Goal: Transaction & Acquisition: Purchase product/service

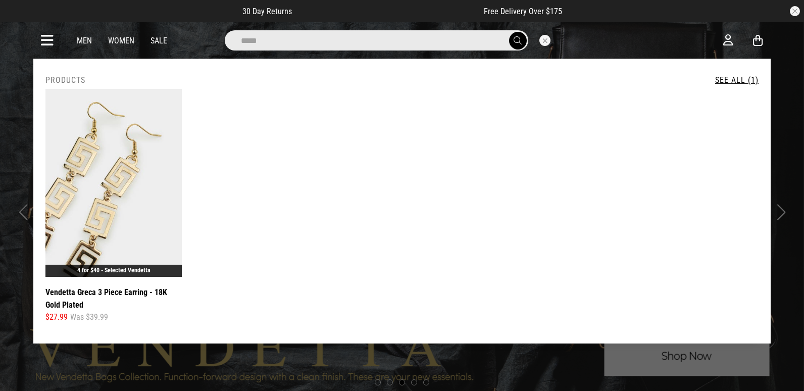
click at [47, 41] on icon at bounding box center [47, 40] width 13 height 17
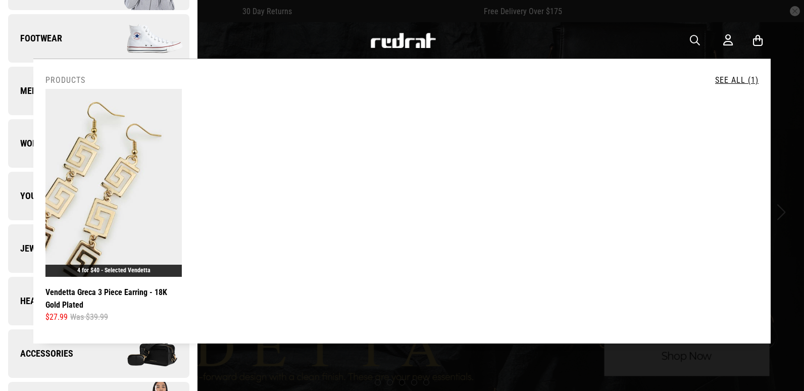
scroll to position [253, 0]
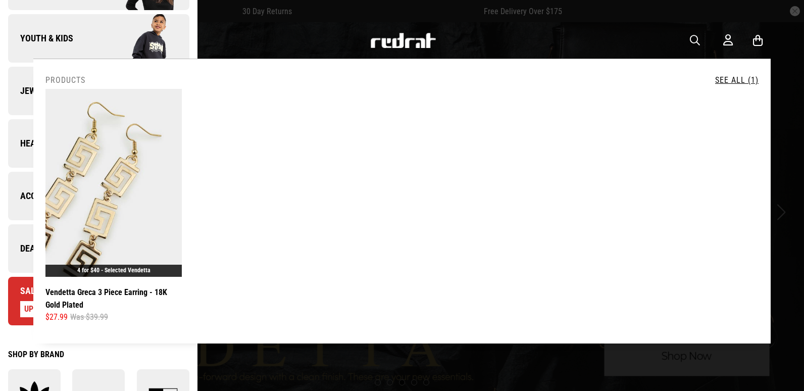
click at [32, 258] on link "Deals" at bounding box center [98, 248] width 181 height 48
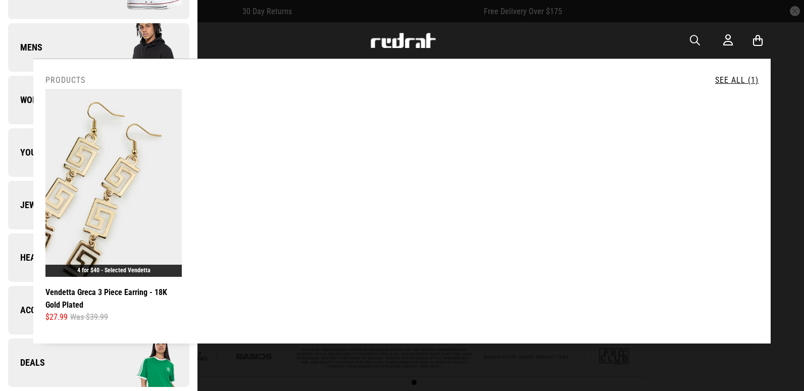
scroll to position [0, 0]
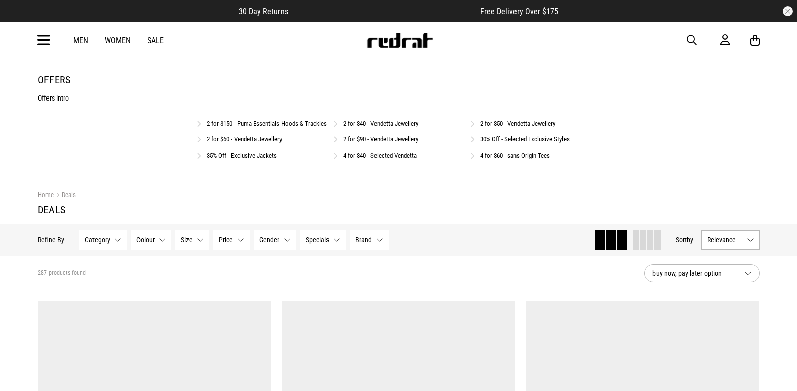
click at [393, 159] on link "4 for $40 - Selected Vendetta" at bounding box center [380, 156] width 74 height 8
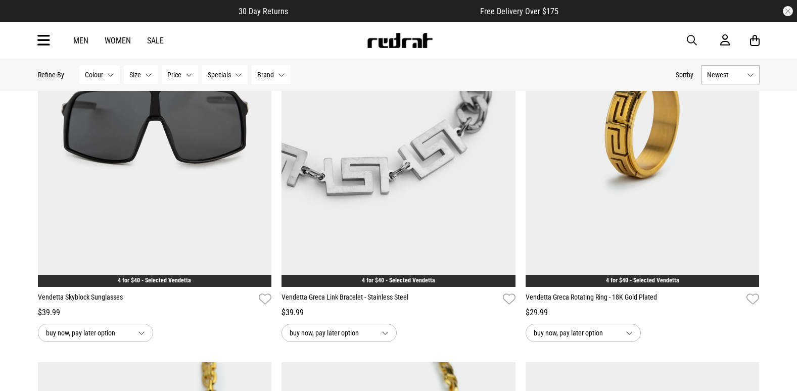
scroll to position [606, 0]
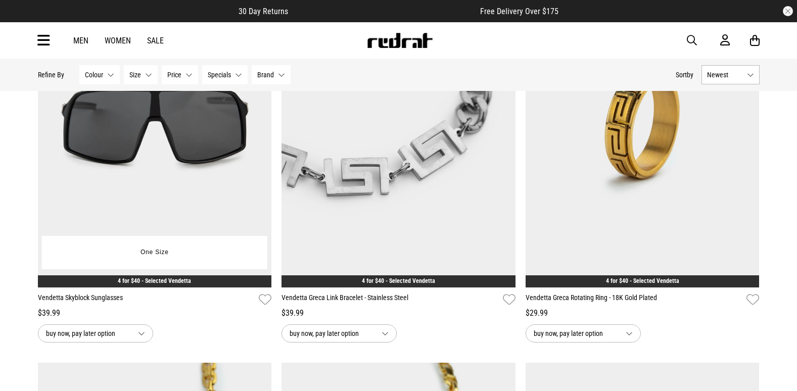
click at [100, 173] on img at bounding box center [155, 124] width 234 height 327
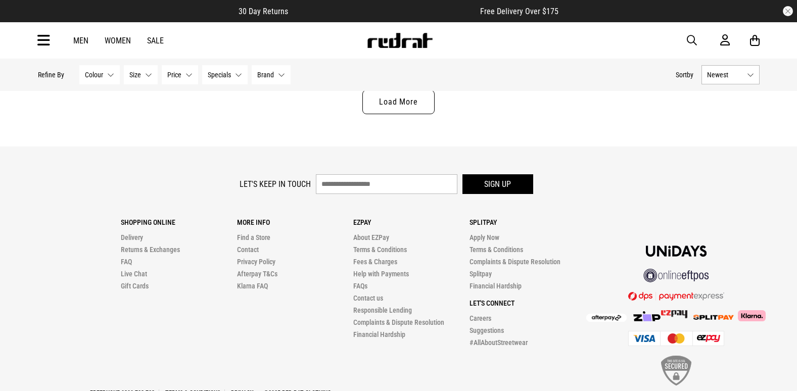
scroll to position [3278, 0]
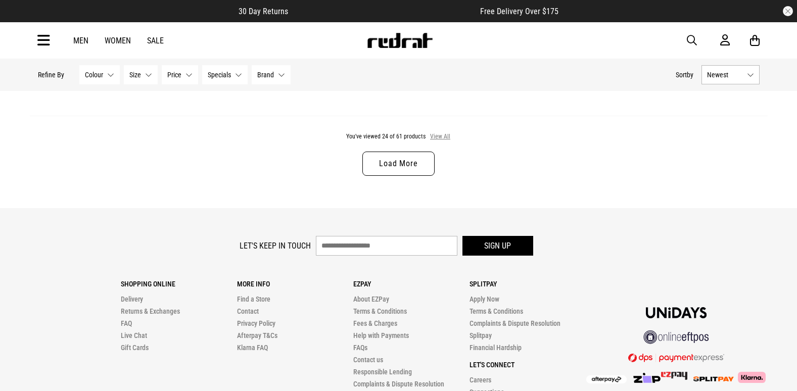
click at [436, 141] on button "View All" at bounding box center [439, 136] width 21 height 9
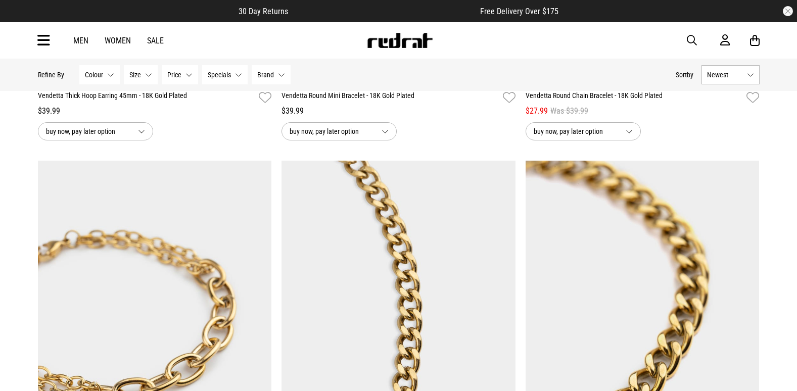
scroll to position [6814, 0]
